Goal: Information Seeking & Learning: Get advice/opinions

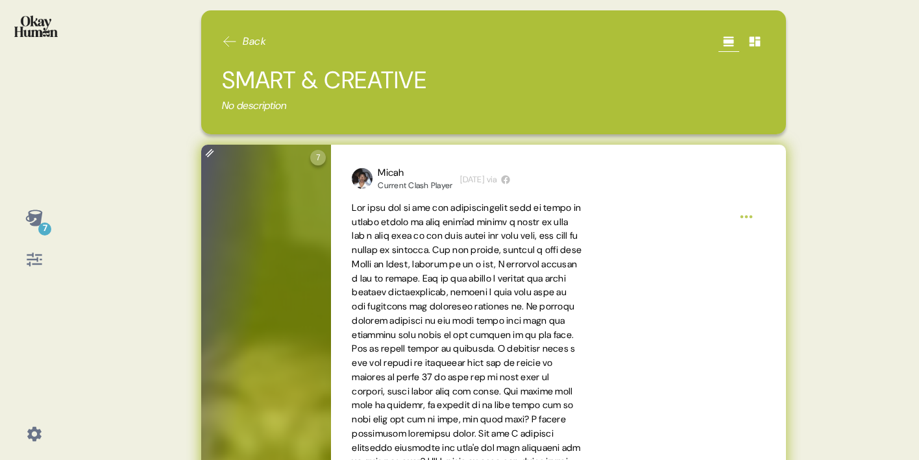
scroll to position [3, 0]
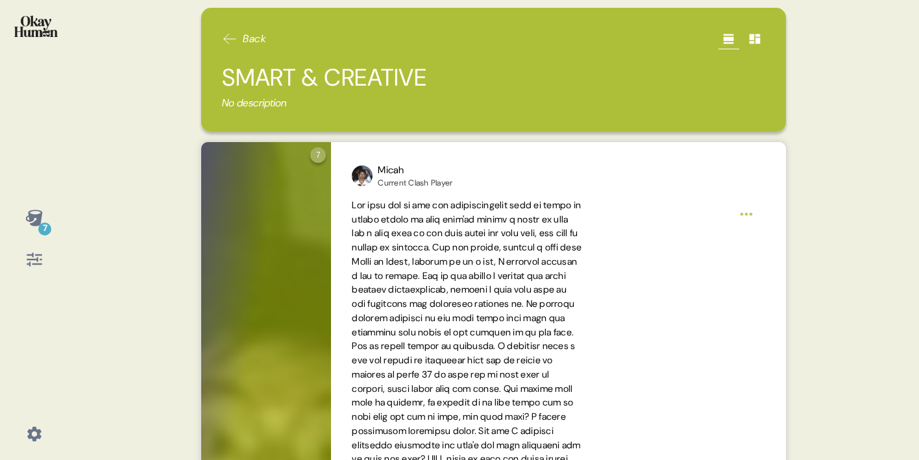
click at [230, 34] on icon at bounding box center [230, 39] width 16 height 16
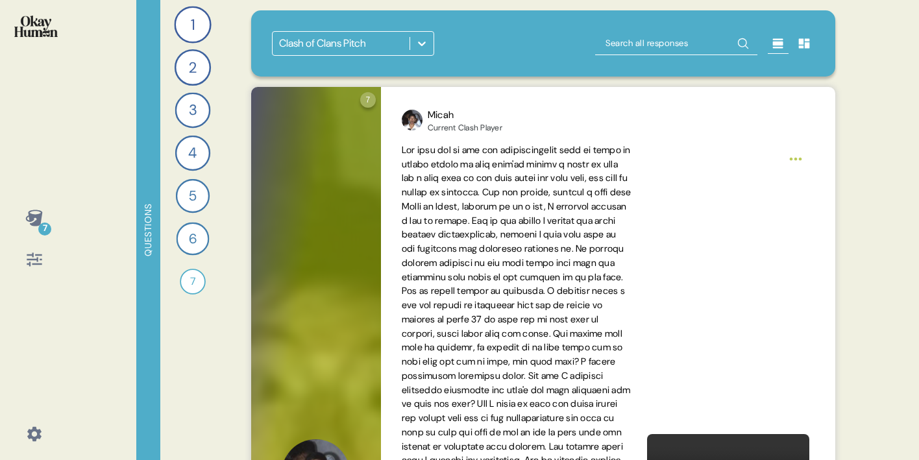
click at [679, 44] on input "text" at bounding box center [676, 43] width 162 height 23
type input "justify"
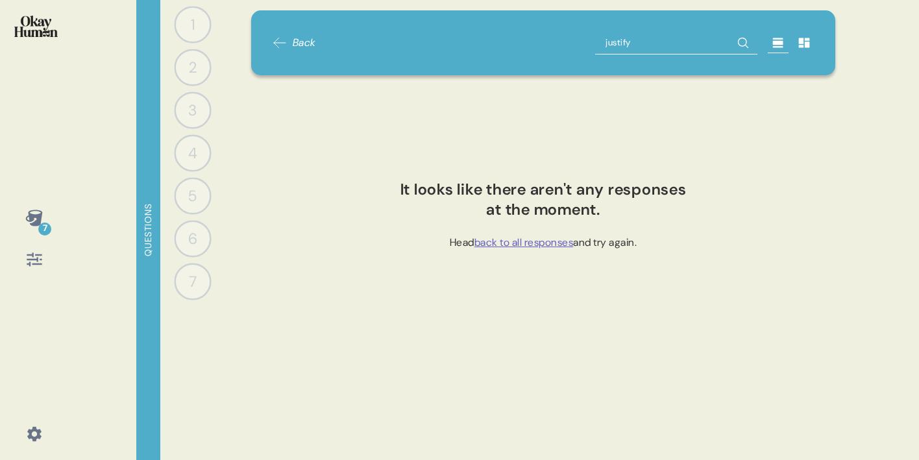
click at [692, 38] on input "justify" at bounding box center [676, 42] width 162 height 23
click at [291, 34] on div "Back" at bounding box center [294, 42] width 44 height 23
click at [293, 40] on span "Back" at bounding box center [304, 43] width 23 height 16
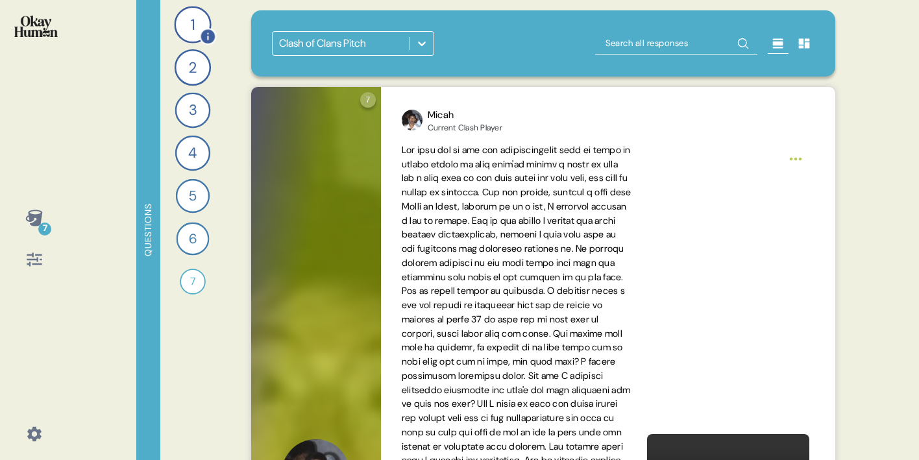
click at [193, 36] on div "1" at bounding box center [192, 24] width 37 height 37
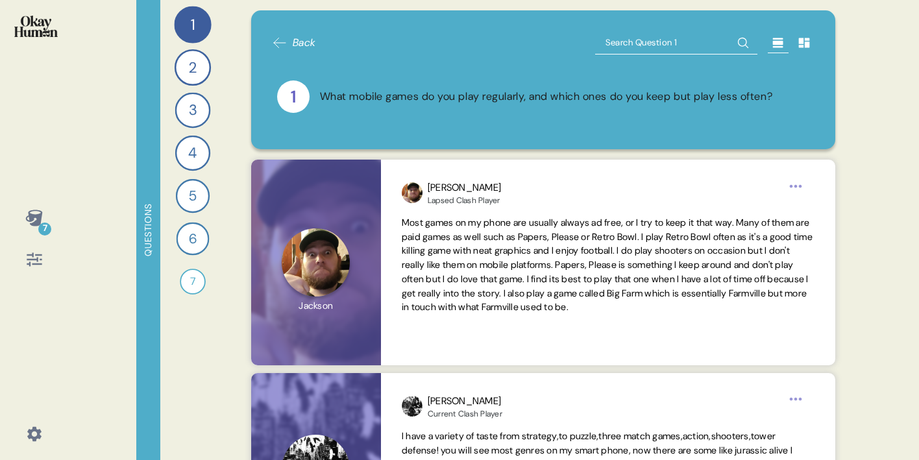
scroll to position [0, 0]
click at [197, 149] on div "4" at bounding box center [192, 153] width 35 height 35
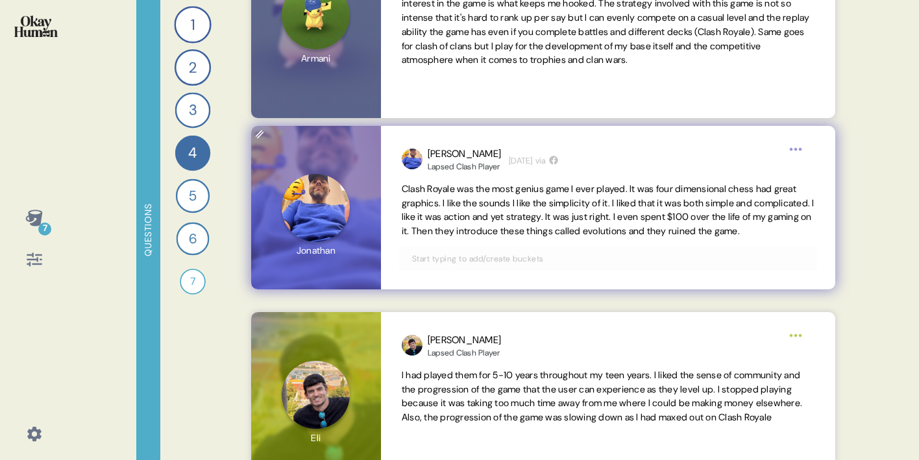
scroll to position [932, 0]
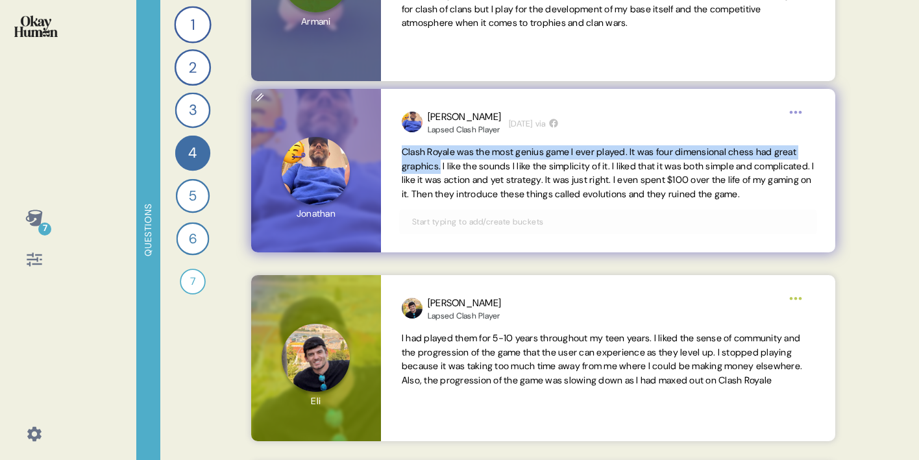
drag, startPoint x: 404, startPoint y: 151, endPoint x: 469, endPoint y: 168, distance: 67.2
click at [469, 168] on span "Clash Royale was the most genius game I ever played. It was four dimensional ch…" at bounding box center [608, 173] width 413 height 54
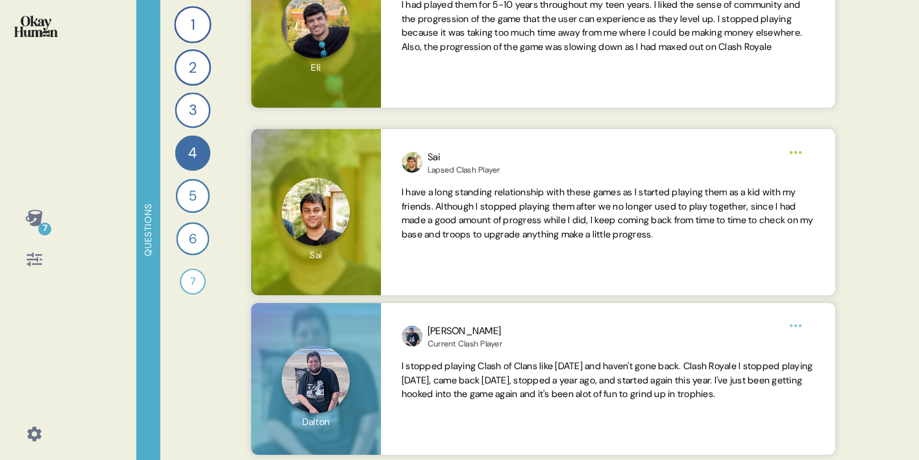
scroll to position [295, 0]
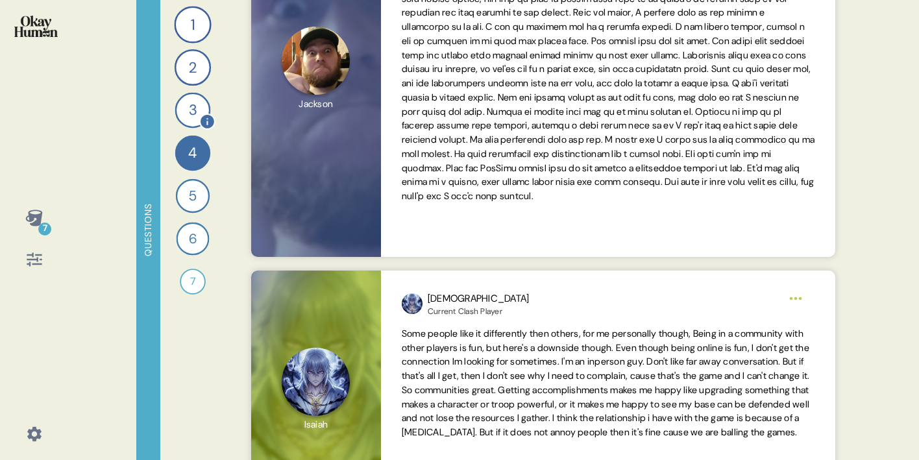
click at [191, 104] on div "3" at bounding box center [193, 111] width 36 height 36
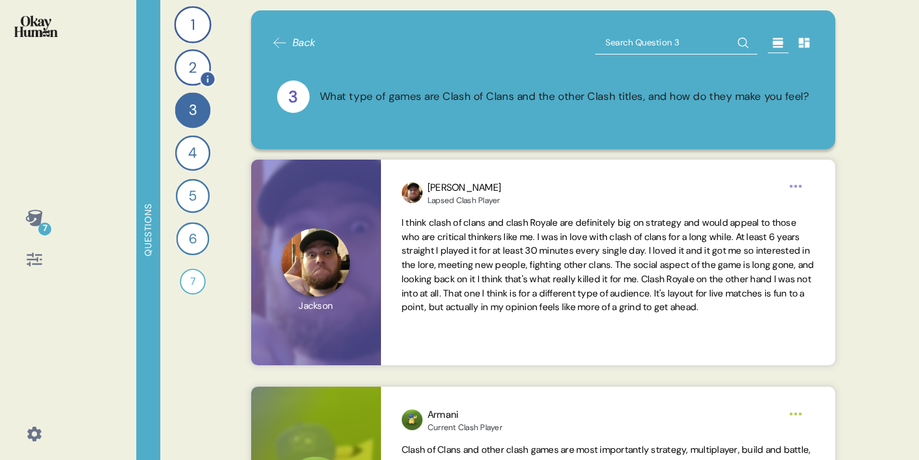
click at [191, 66] on div "2" at bounding box center [193, 67] width 36 height 36
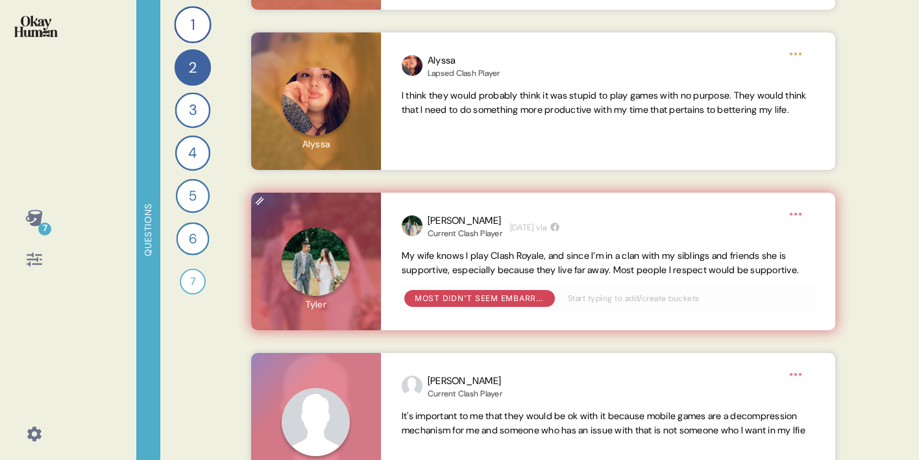
scroll to position [1161, 0]
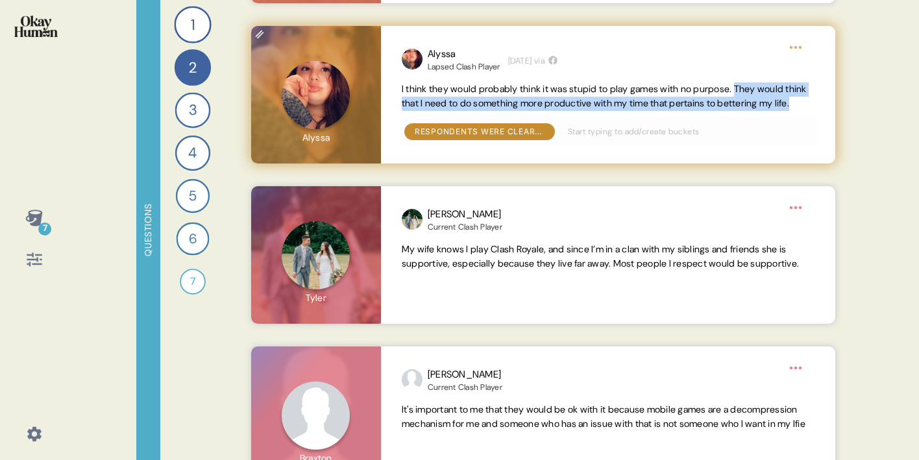
drag, startPoint x: 755, startPoint y: 87, endPoint x: 653, endPoint y: 112, distance: 104.9
click at [653, 111] on span "I think they would probably think it was stupid to play games with no purpose. …" at bounding box center [608, 96] width 413 height 29
copy span "They would think that I need to do something more productive with my time that …"
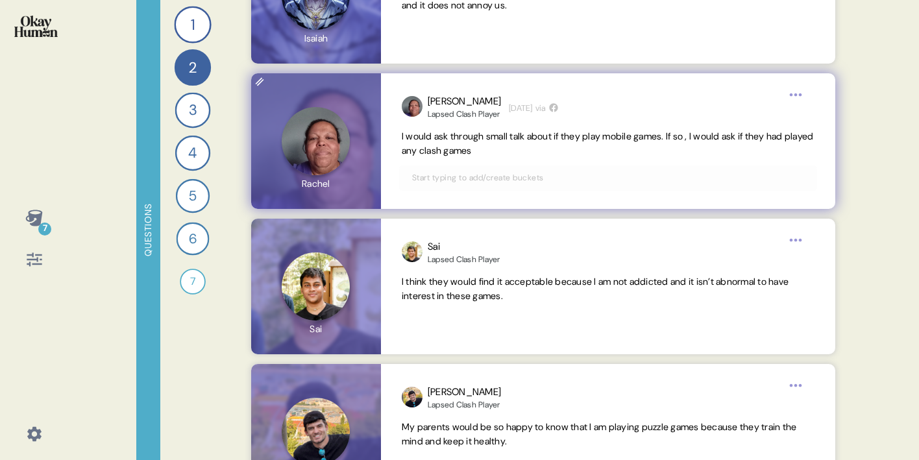
scroll to position [2754, 0]
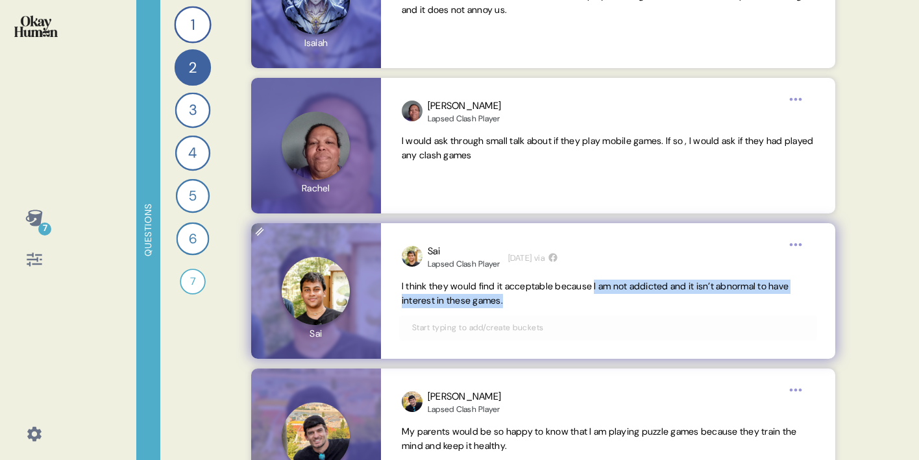
drag, startPoint x: 607, startPoint y: 286, endPoint x: 578, endPoint y: 299, distance: 31.4
click at [578, 299] on span "I think they would find it acceptable because I am not addicted and it isn’t ab…" at bounding box center [608, 294] width 413 height 29
copy span "I am not addicted and it isn’t abnormal to have interest in these games."
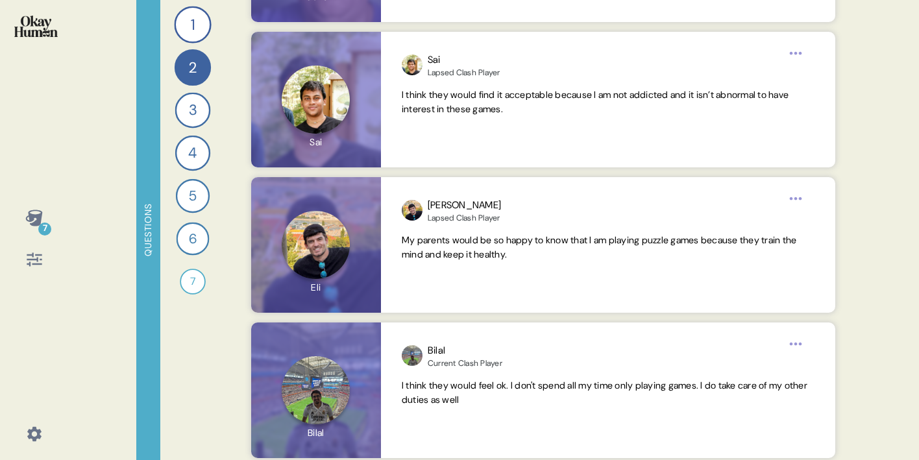
scroll to position [3003, 0]
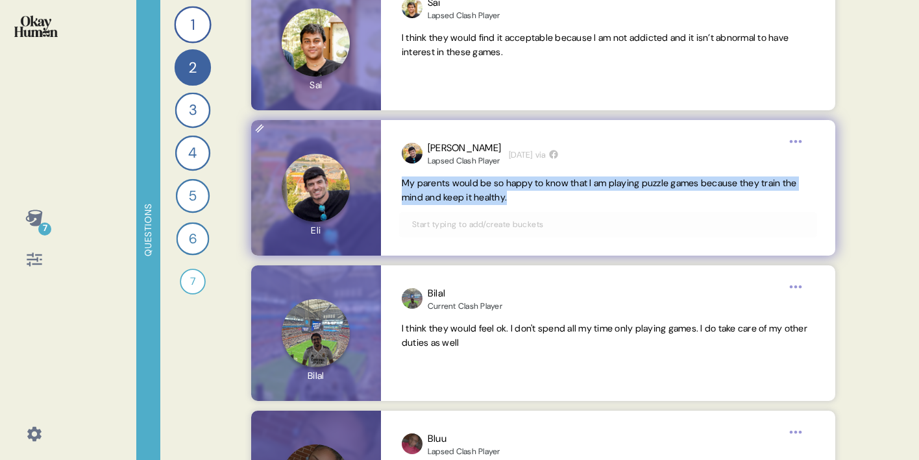
drag, startPoint x: 546, startPoint y: 201, endPoint x: 398, endPoint y: 181, distance: 149.9
click at [398, 181] on div "[PERSON_NAME] Clash Player [DATE] via My parents would be so happy to know that…" at bounding box center [608, 188] width 454 height 136
copy span "My parents would be so happy to know that I am playing puzzle games because the…"
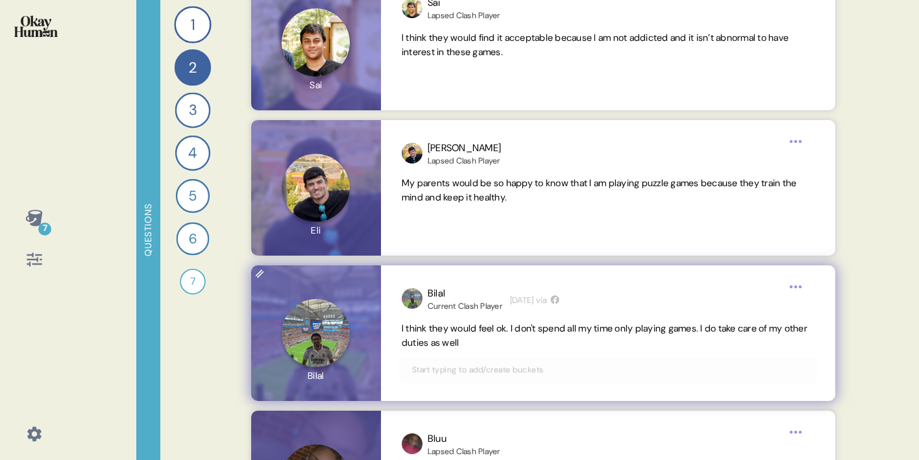
click at [549, 324] on span "I think they would feel ok. I don't spend all my time only playing games. I do …" at bounding box center [604, 335] width 405 height 26
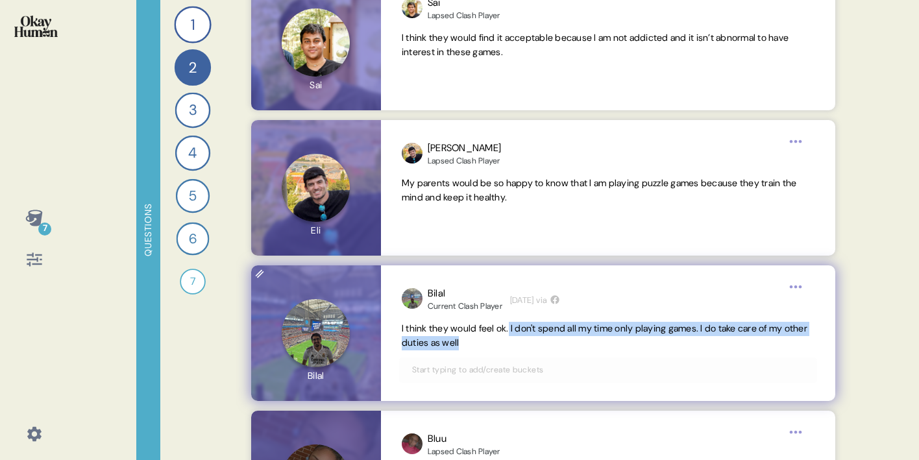
drag, startPoint x: 516, startPoint y: 327, endPoint x: 520, endPoint y: 343, distance: 16.7
click at [520, 343] on span "I think they would feel ok. I don't spend all my time only playing games. I do …" at bounding box center [608, 336] width 413 height 29
copy span "I don't spend all my time only playing games. I do take care of my other duties…"
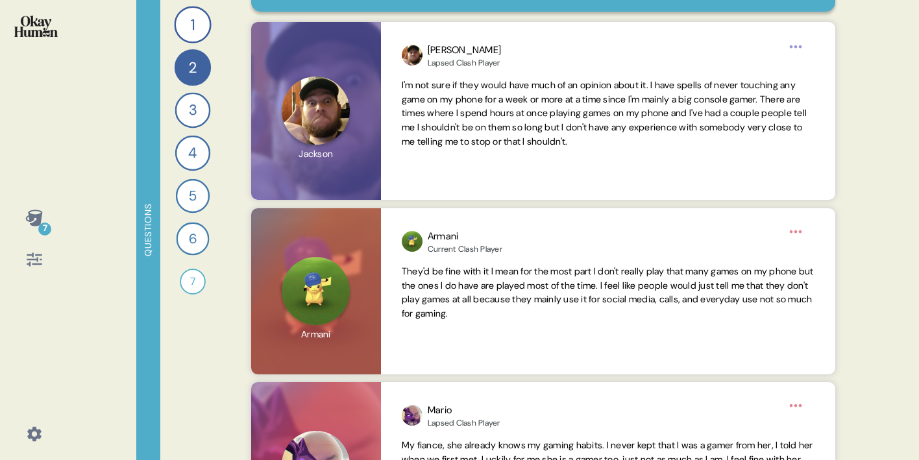
scroll to position [141, 0]
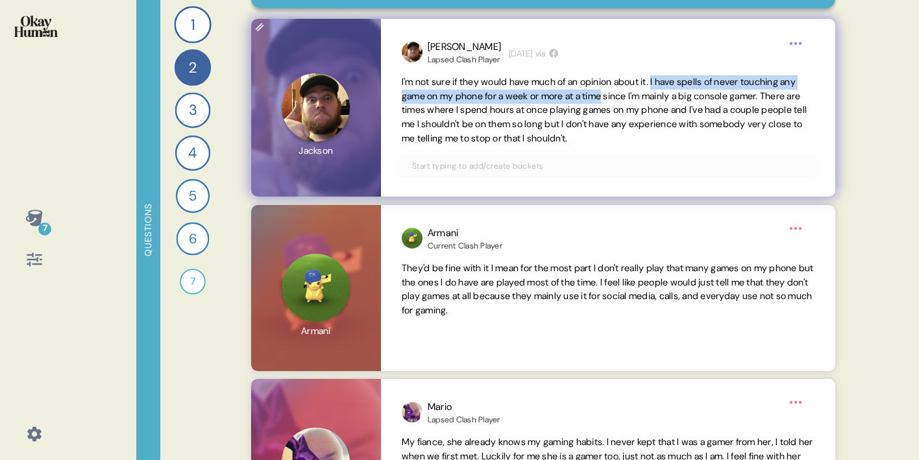
drag, startPoint x: 670, startPoint y: 81, endPoint x: 637, endPoint y: 97, distance: 36.8
click at [637, 97] on span "I'm not sure if they would have much of an opinion about it. I have spells of n…" at bounding box center [604, 110] width 405 height 68
copy span "I have spells of never touching any game on my phone for a week or more at a ti…"
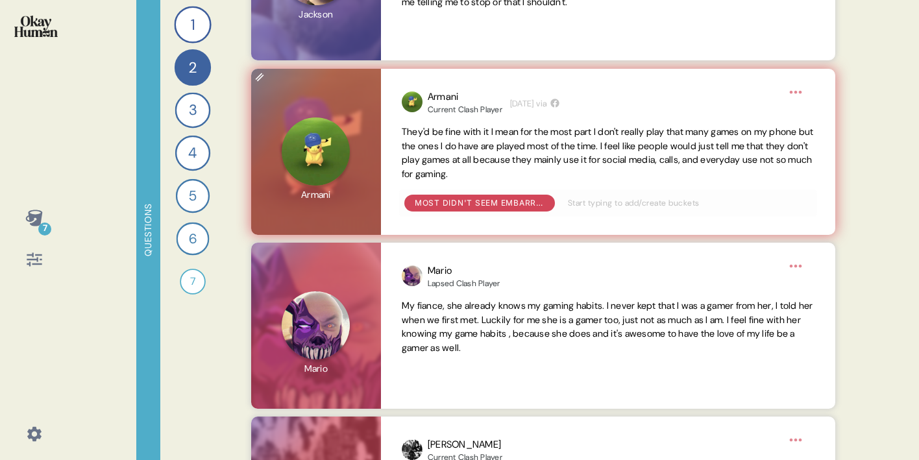
scroll to position [303, 0]
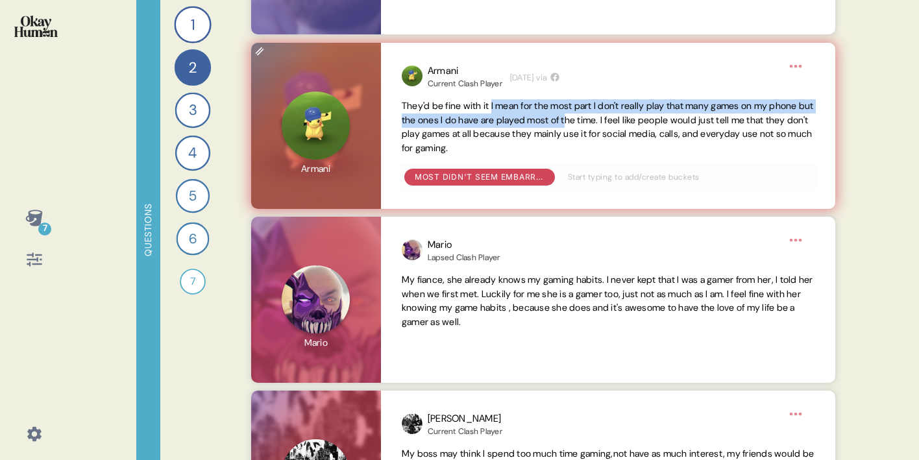
drag, startPoint x: 498, startPoint y: 106, endPoint x: 625, endPoint y: 118, distance: 127.1
click at [625, 118] on span "They'd be fine with it I mean for the most part I don't really play that many g…" at bounding box center [608, 127] width 412 height 54
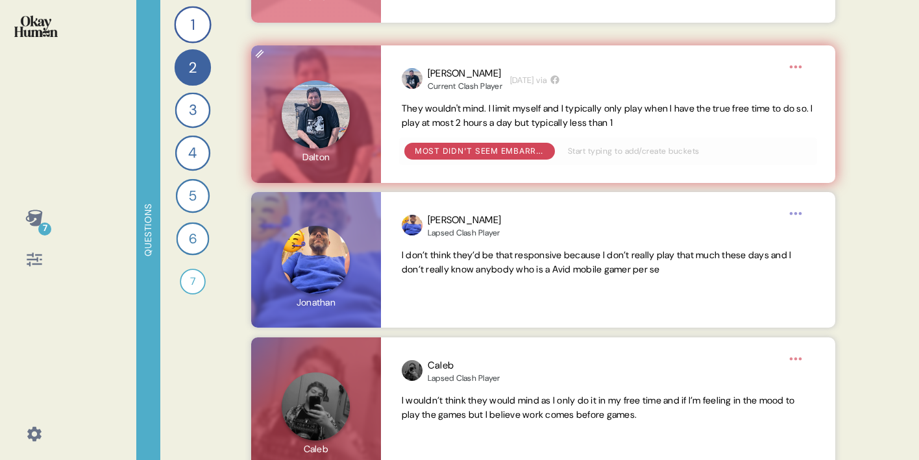
scroll to position [1624, 0]
